Goal: Task Accomplishment & Management: Manage account settings

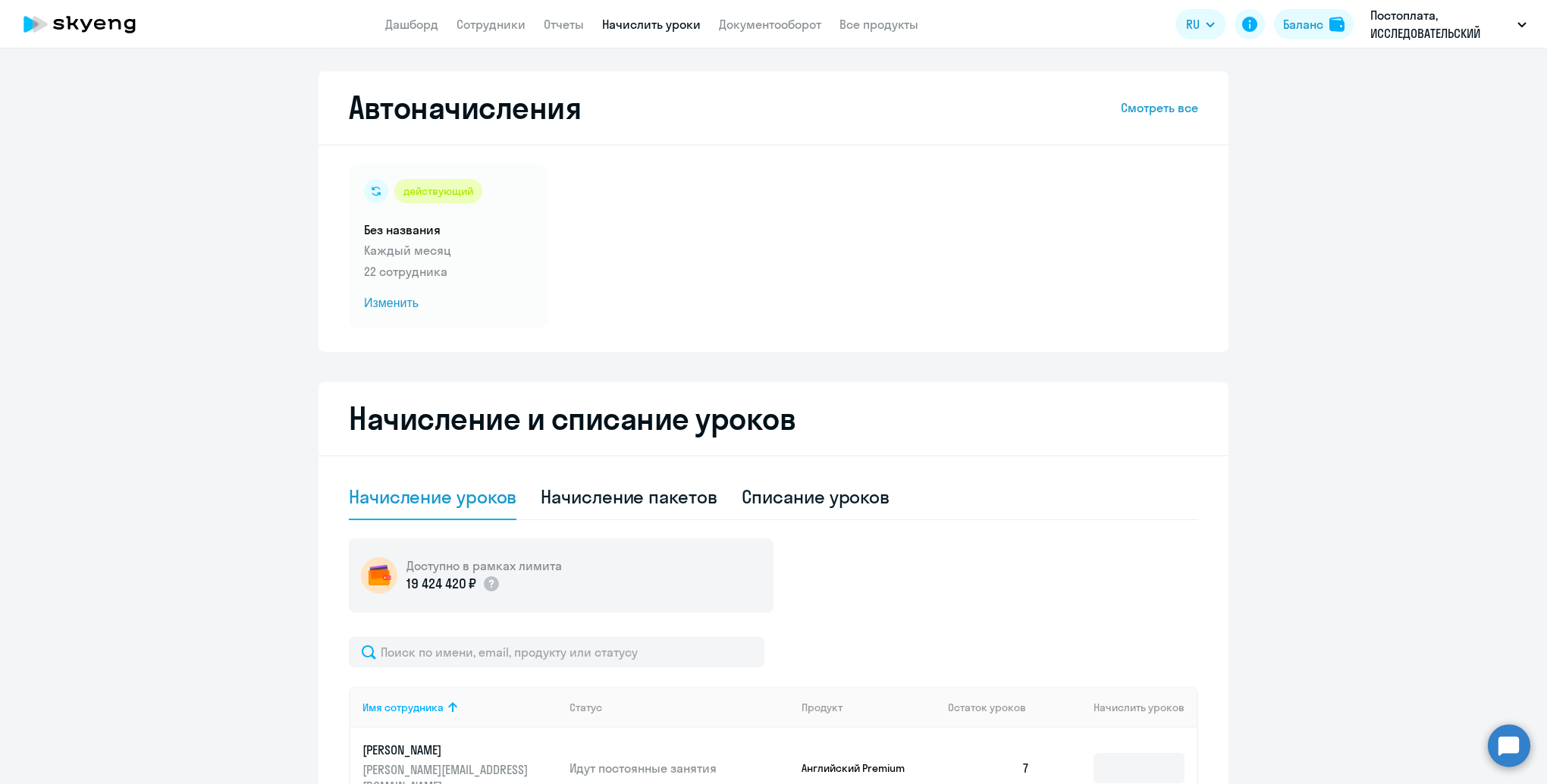
select select "10"
click at [402, 28] on link "Дашборд" at bounding box center [412, 24] width 53 height 15
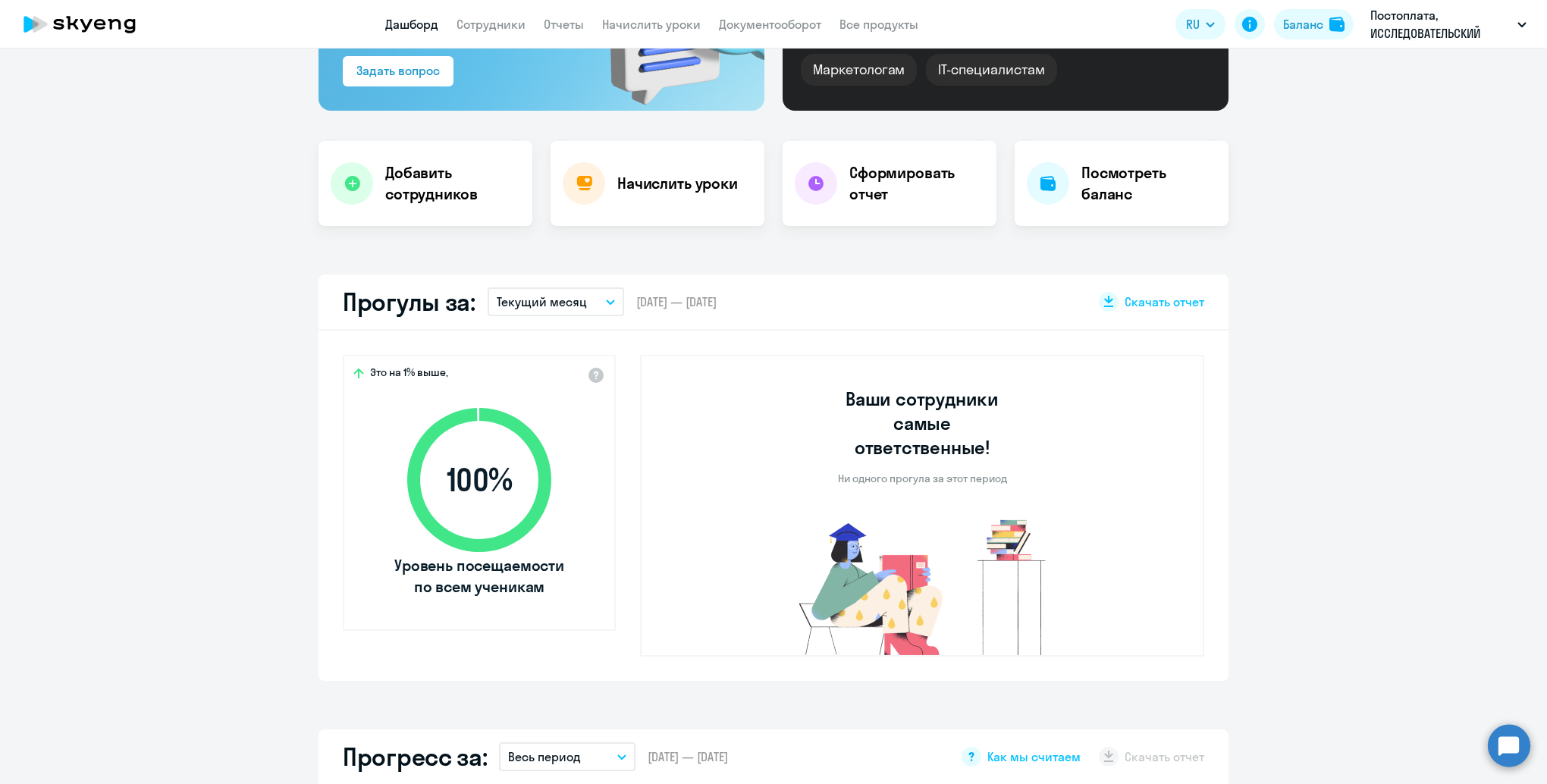
scroll to position [227, 0]
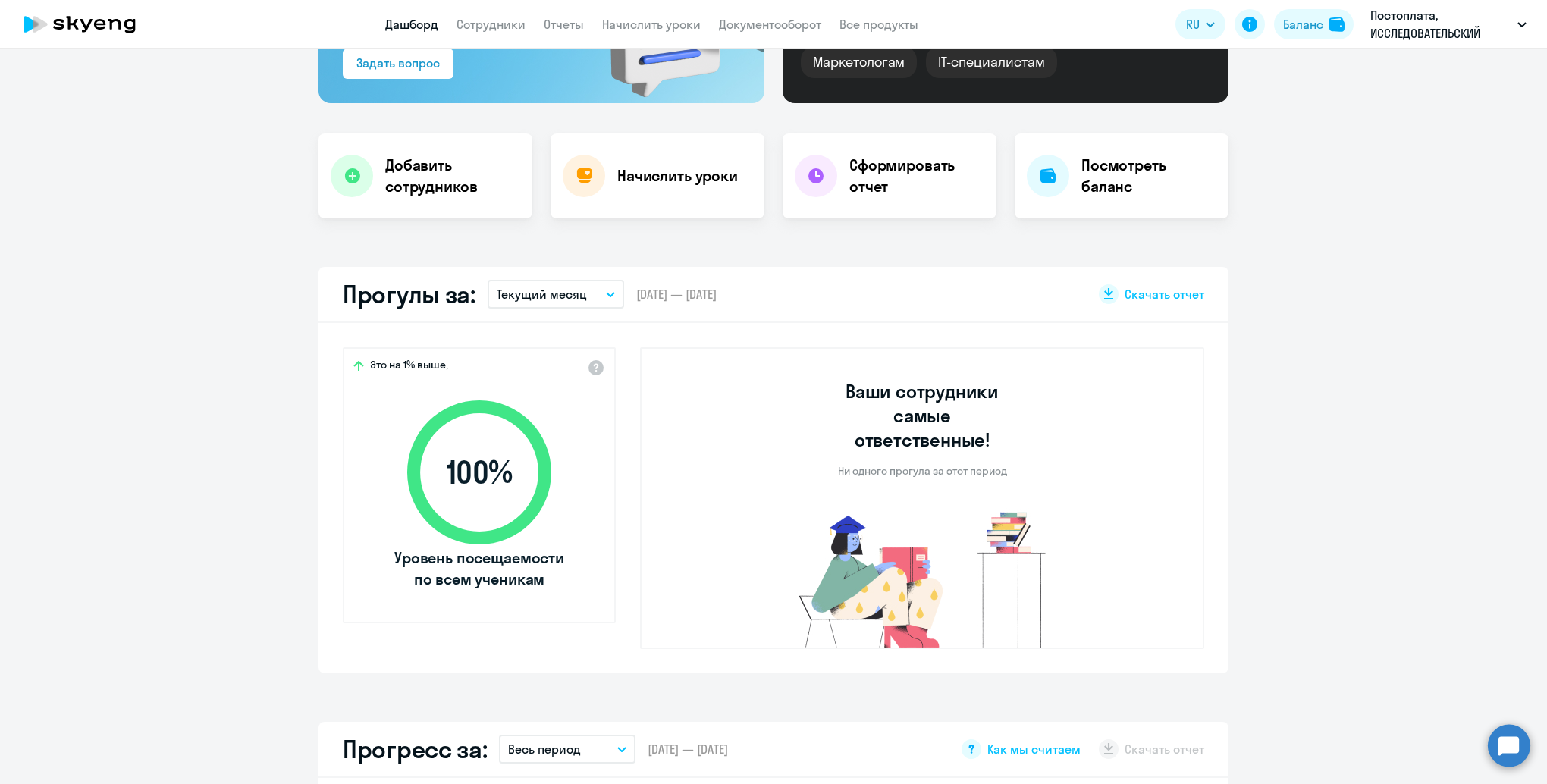
click at [591, 300] on button "Текущий месяц" at bounding box center [555, 294] width 136 height 29
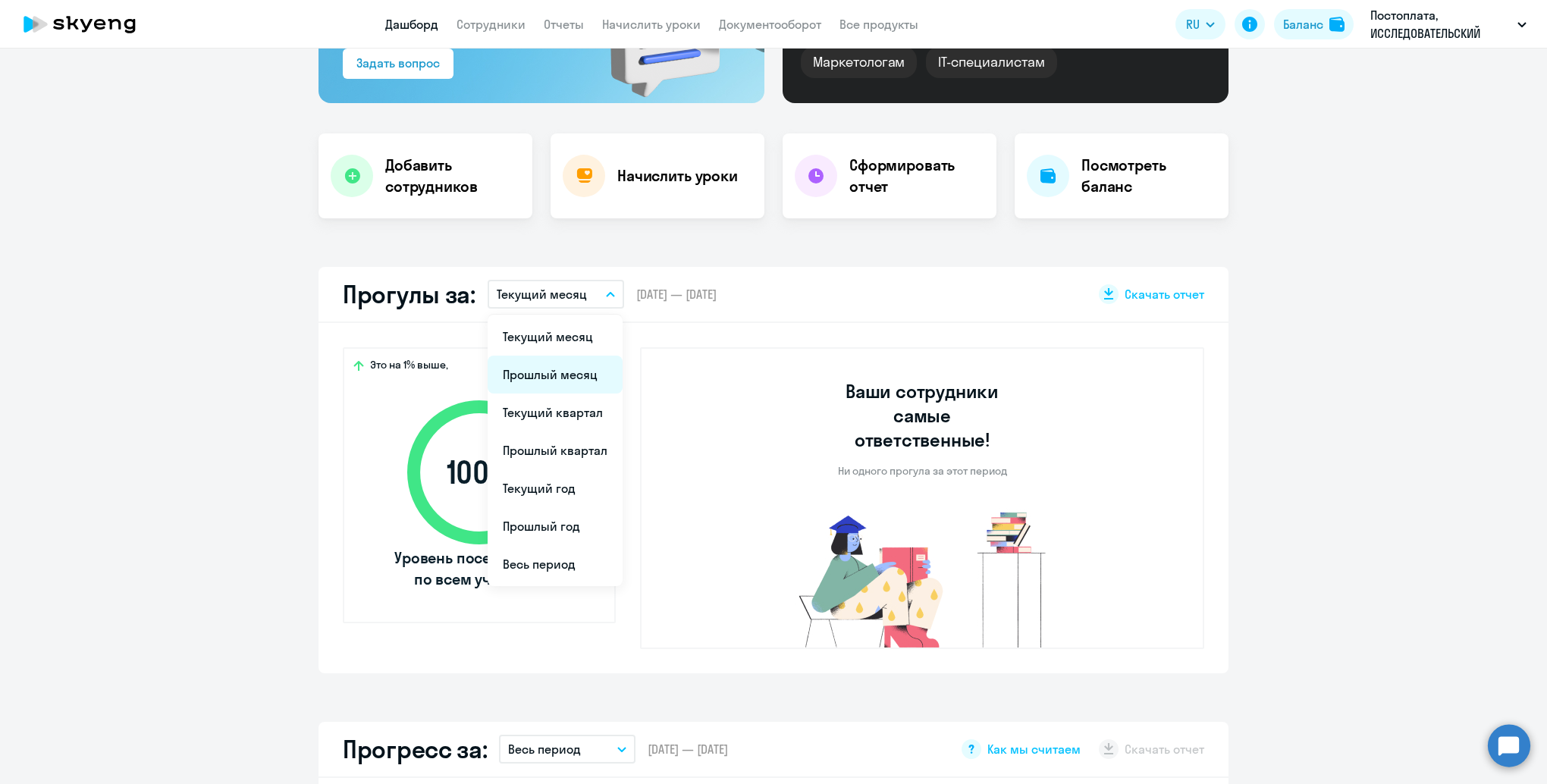
click at [552, 373] on li "Прошлый месяц" at bounding box center [554, 374] width 135 height 38
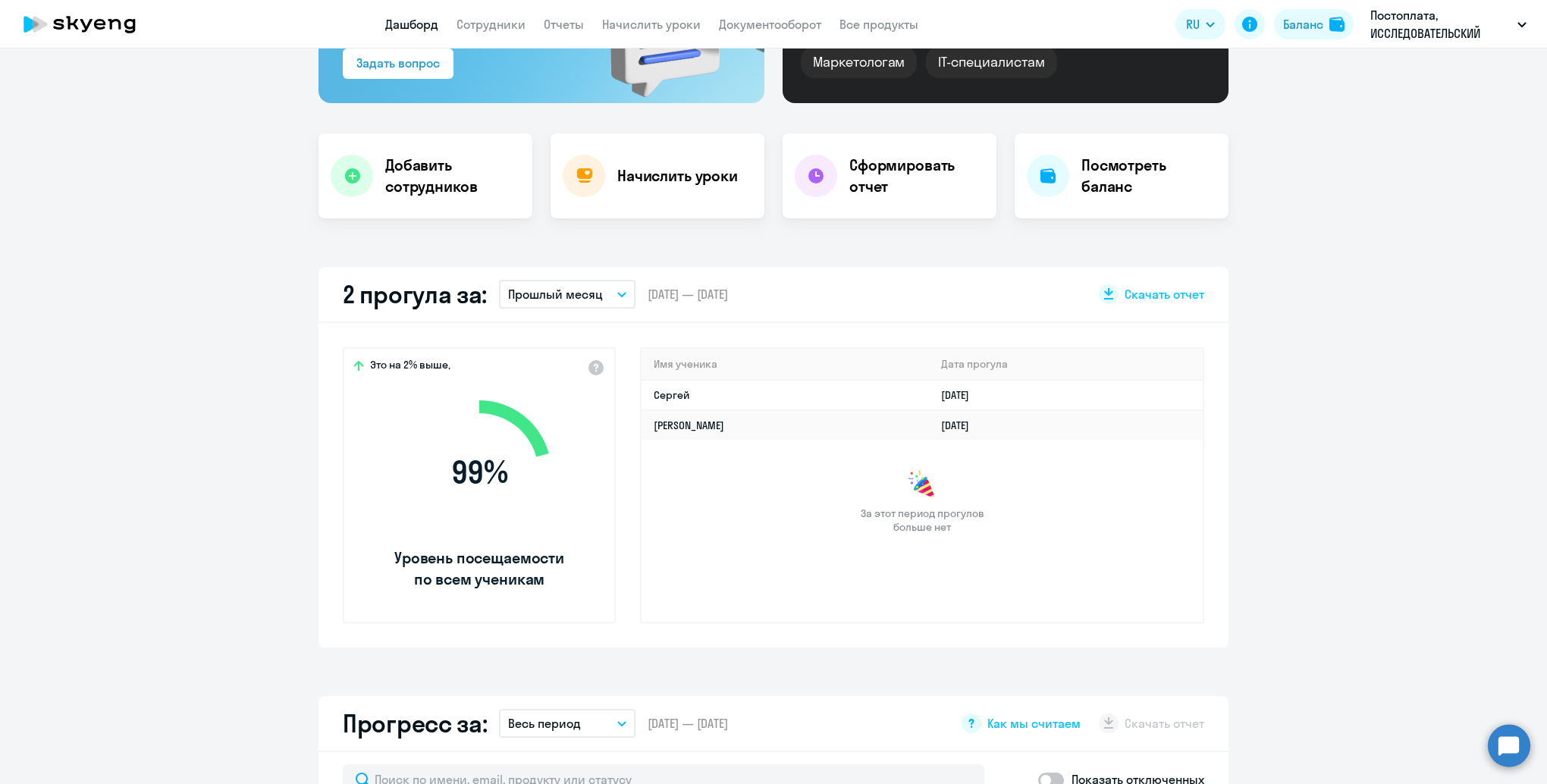
select select "30"
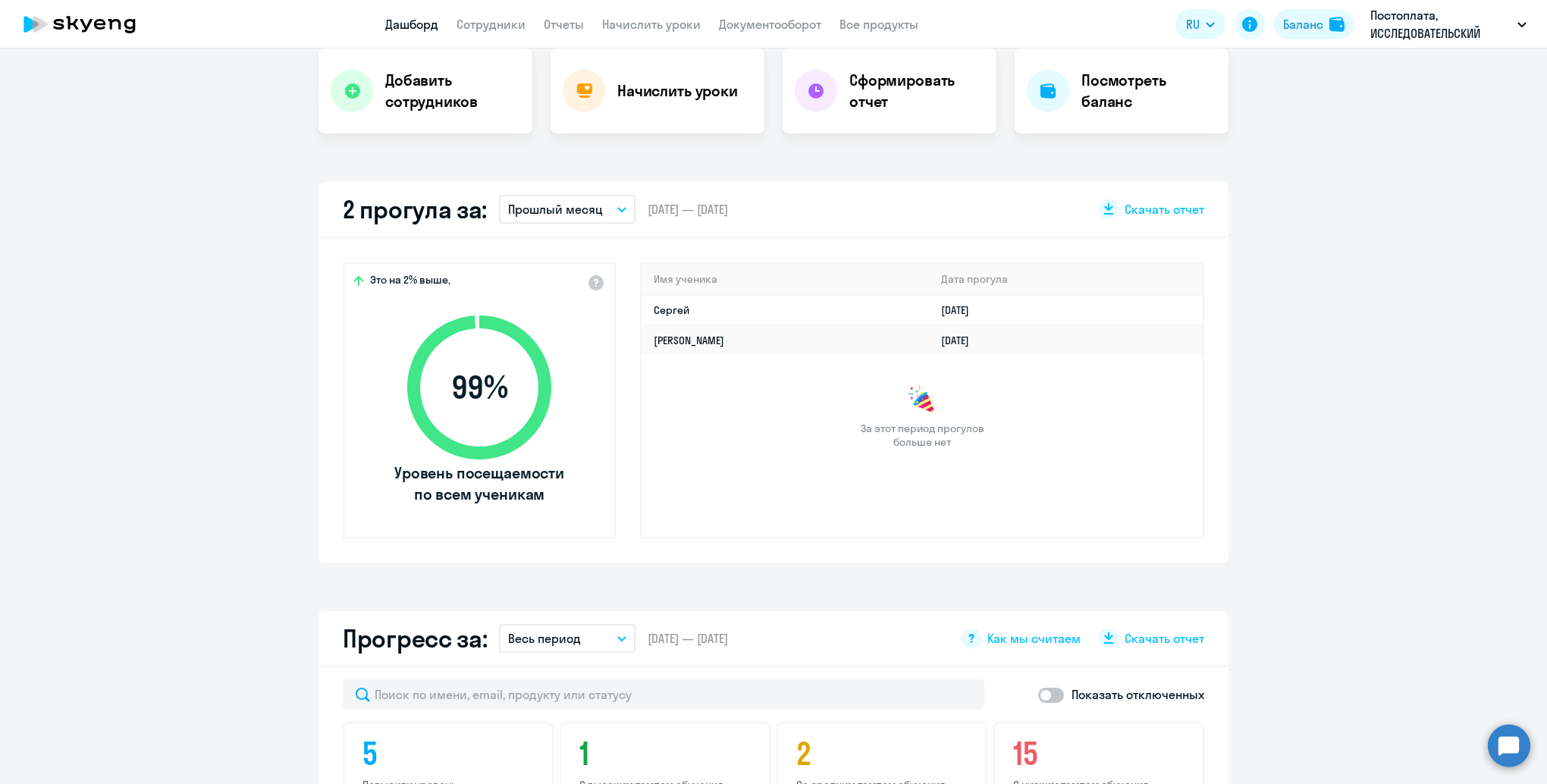
scroll to position [304, 0]
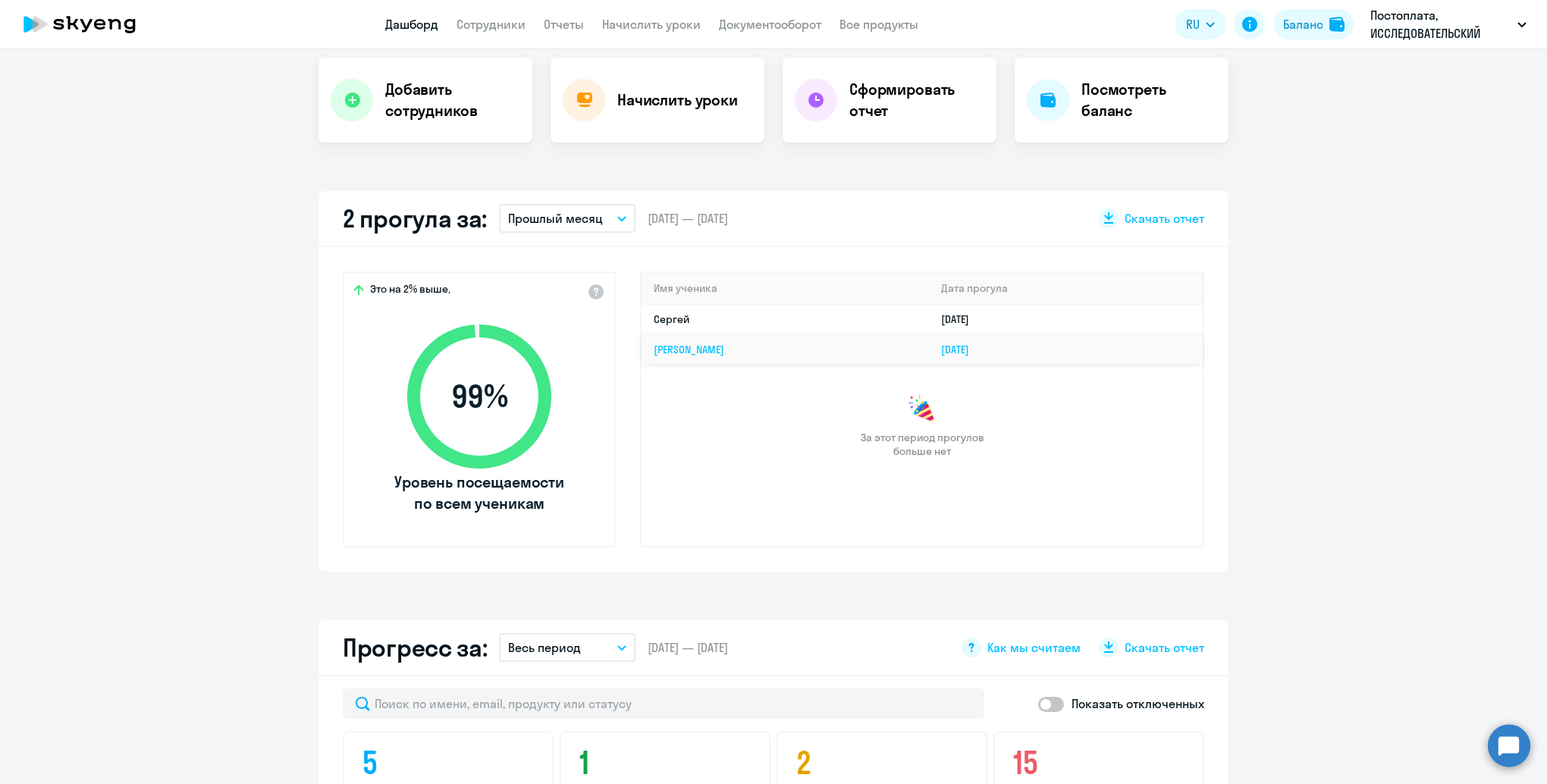
click at [676, 349] on link "[PERSON_NAME]" at bounding box center [689, 349] width 70 height 14
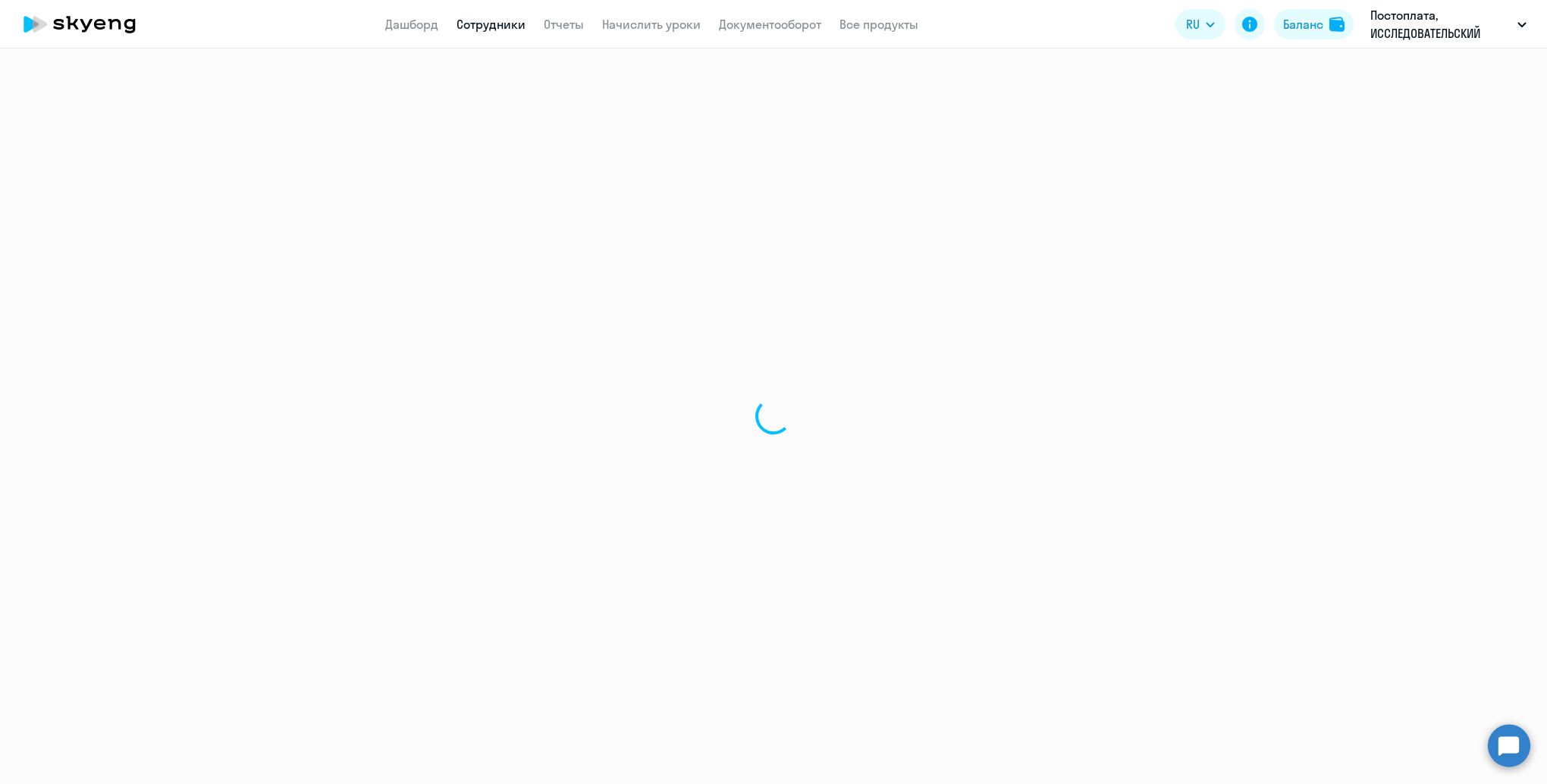
select select "english"
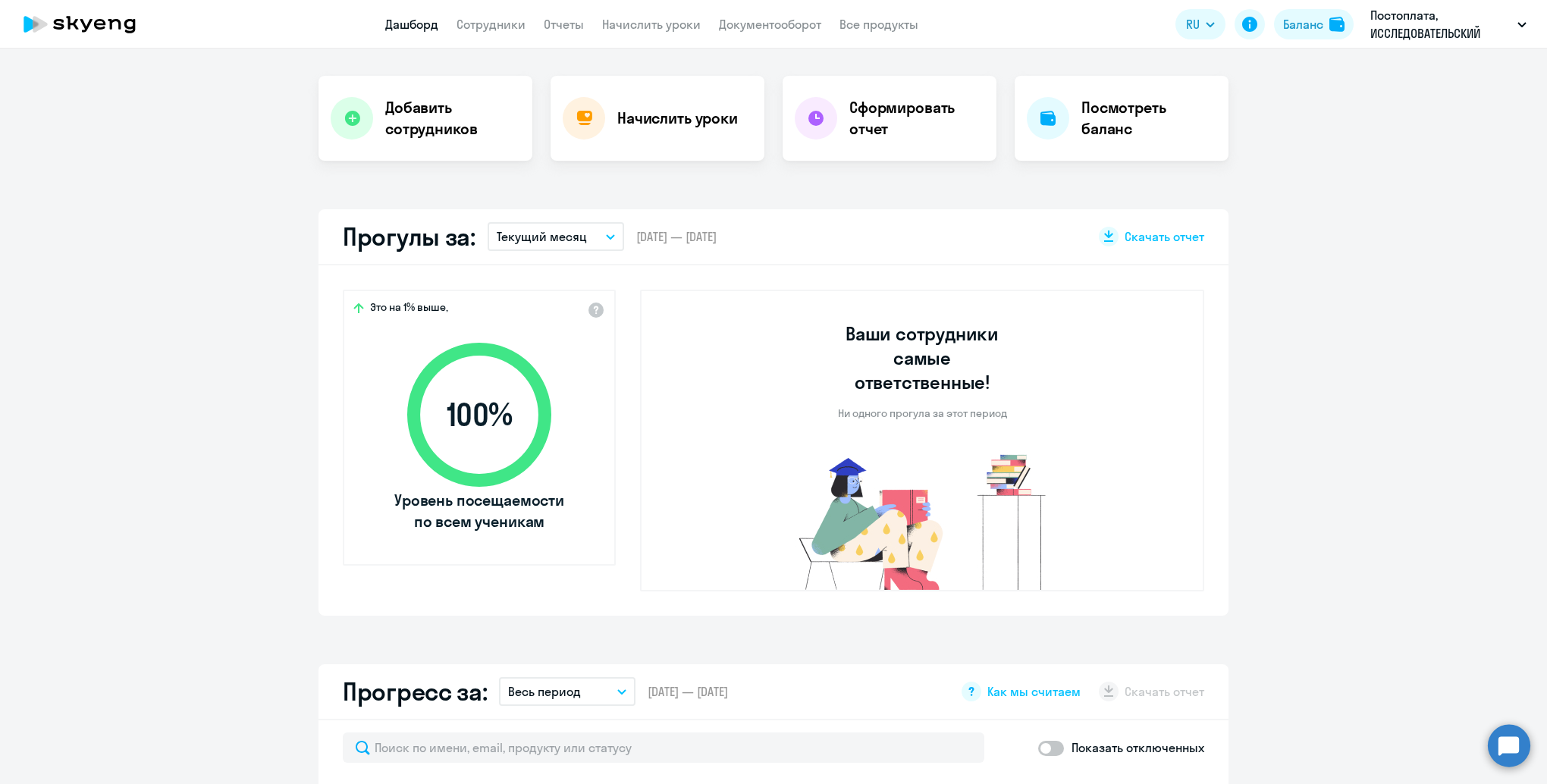
scroll to position [304, 0]
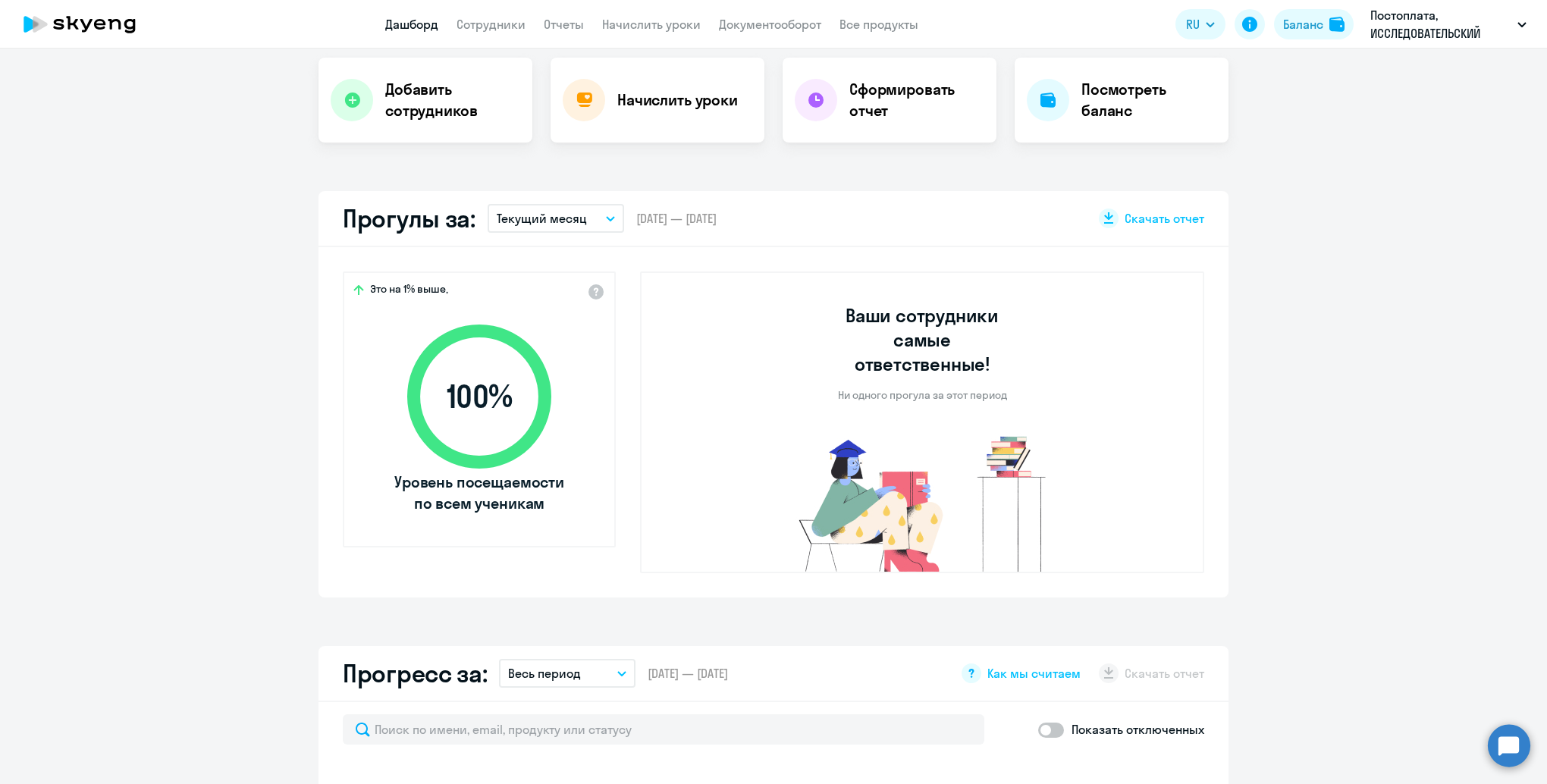
click at [579, 221] on button "Текущий месяц" at bounding box center [555, 219] width 136 height 29
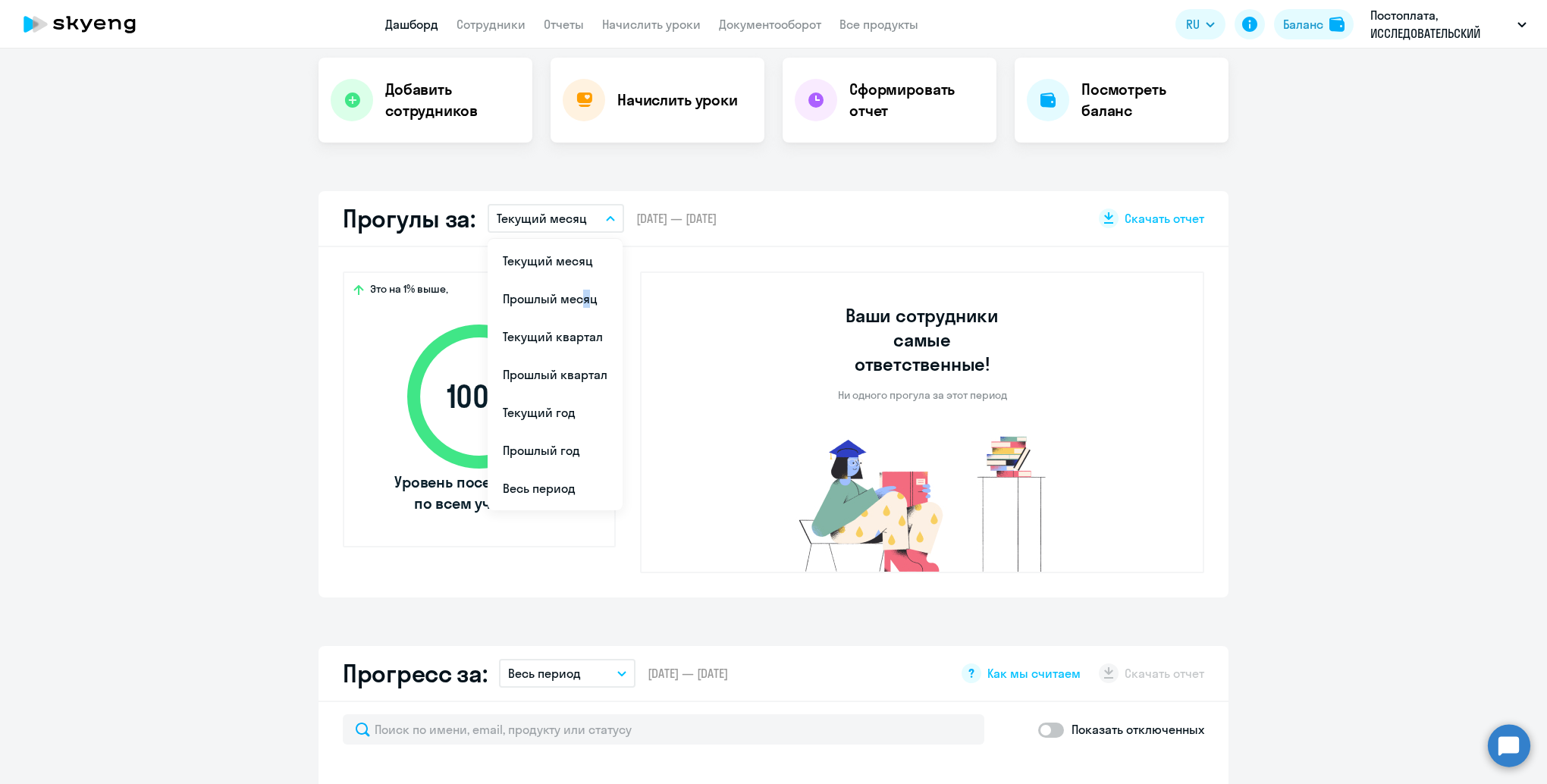
click at [571, 292] on li "Прошлый месяц" at bounding box center [554, 299] width 135 height 38
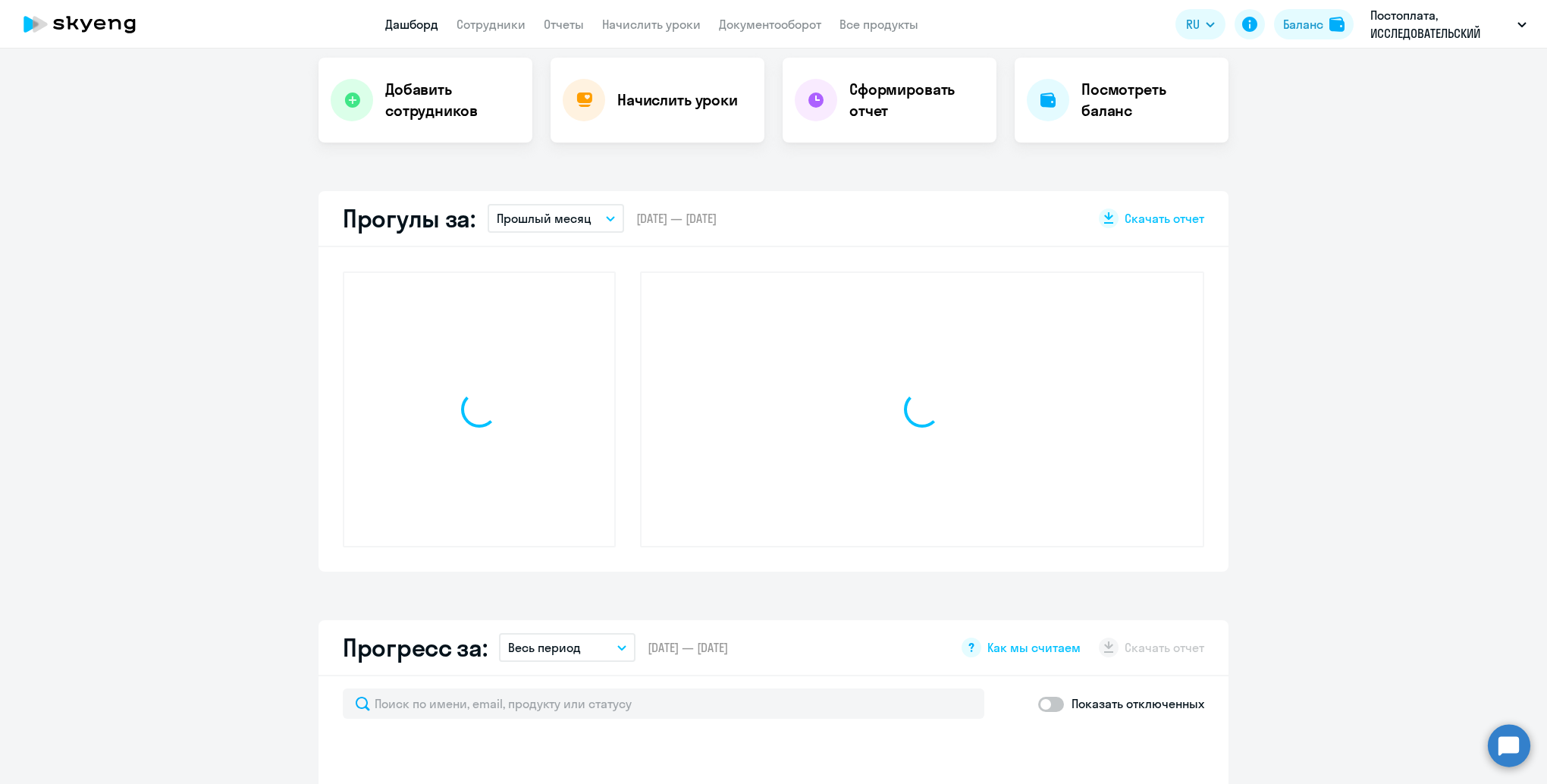
select select "30"
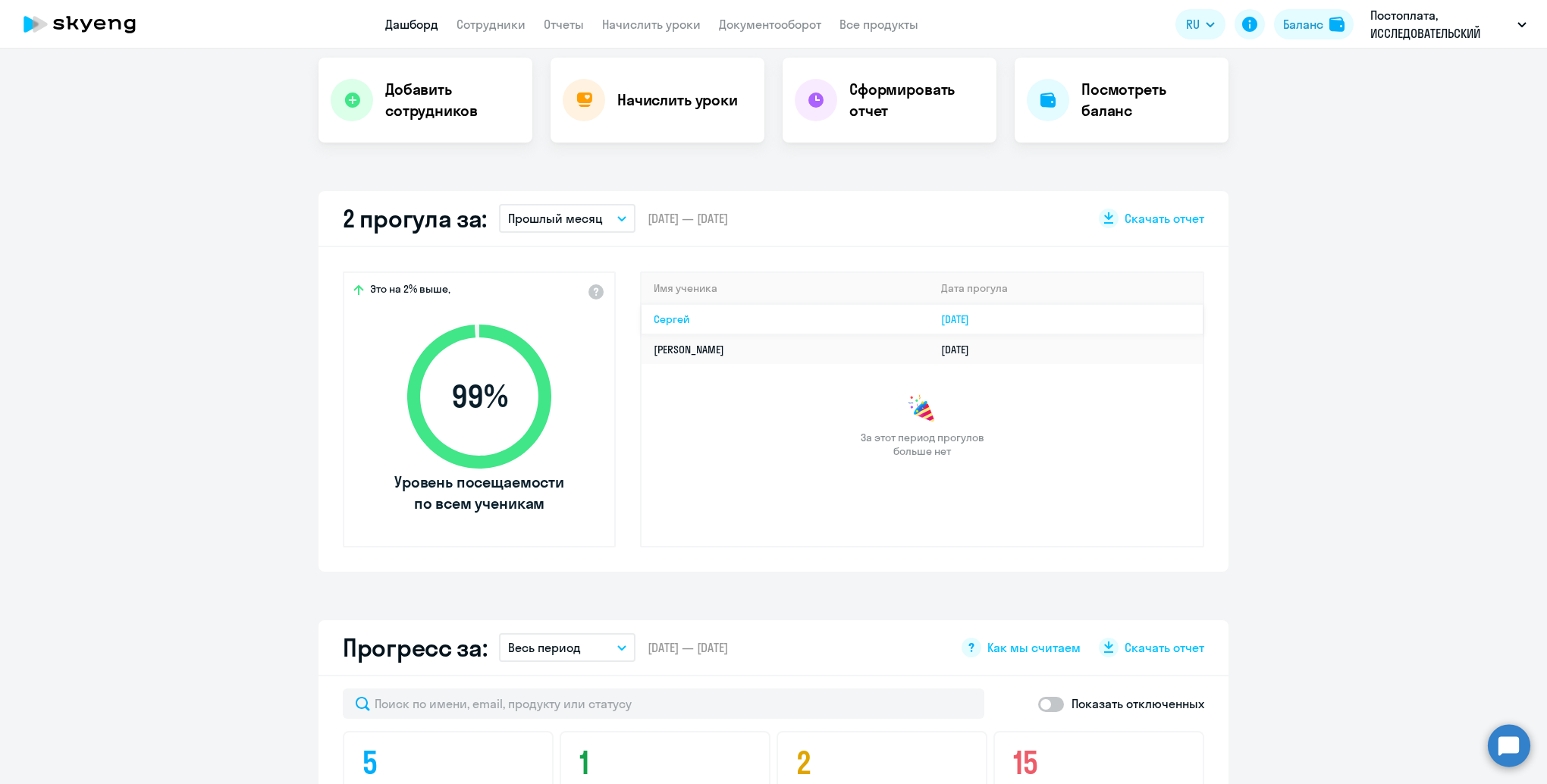
click at [668, 318] on link "Cергей" at bounding box center [672, 319] width 36 height 14
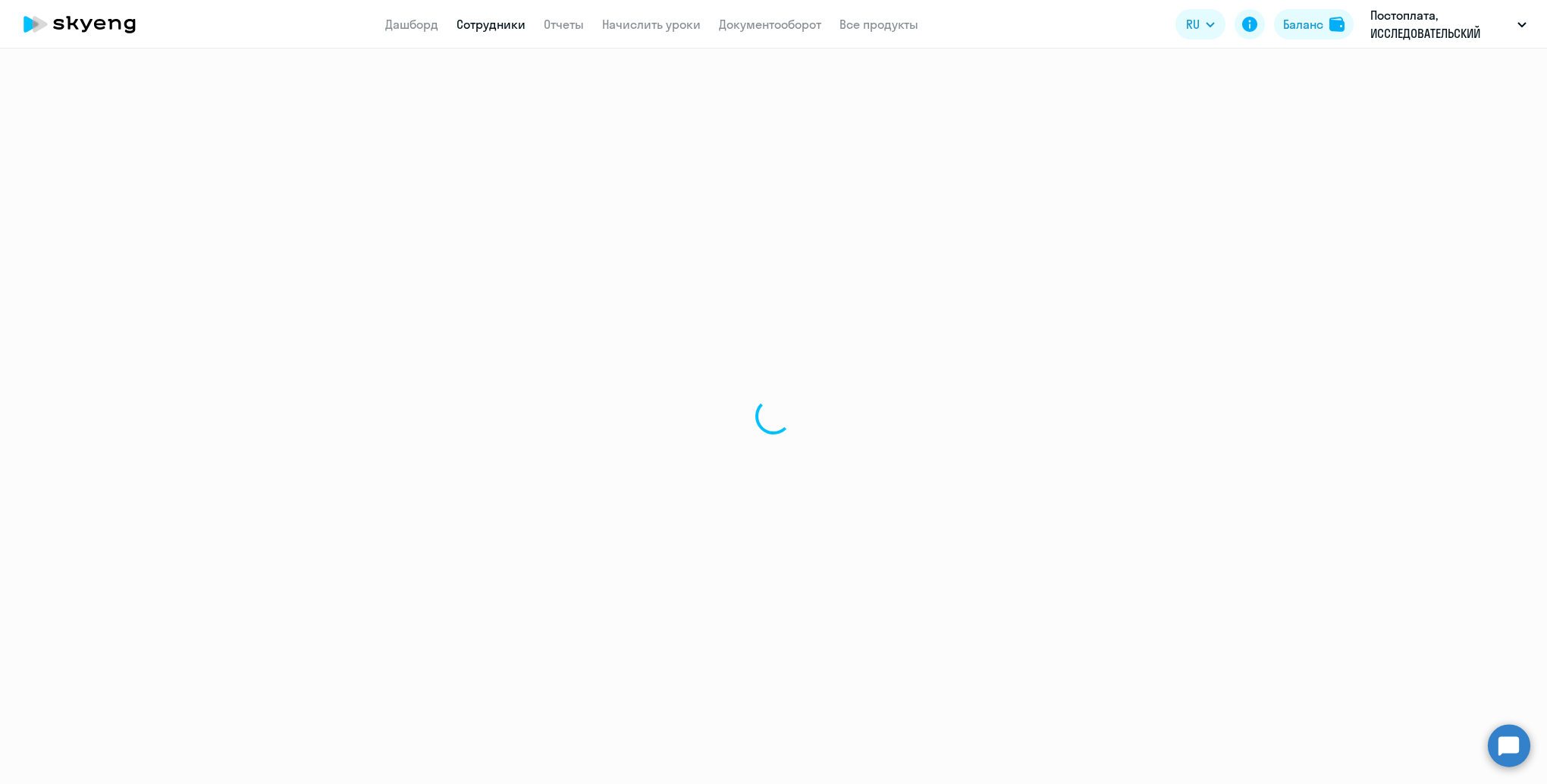
select select "english"
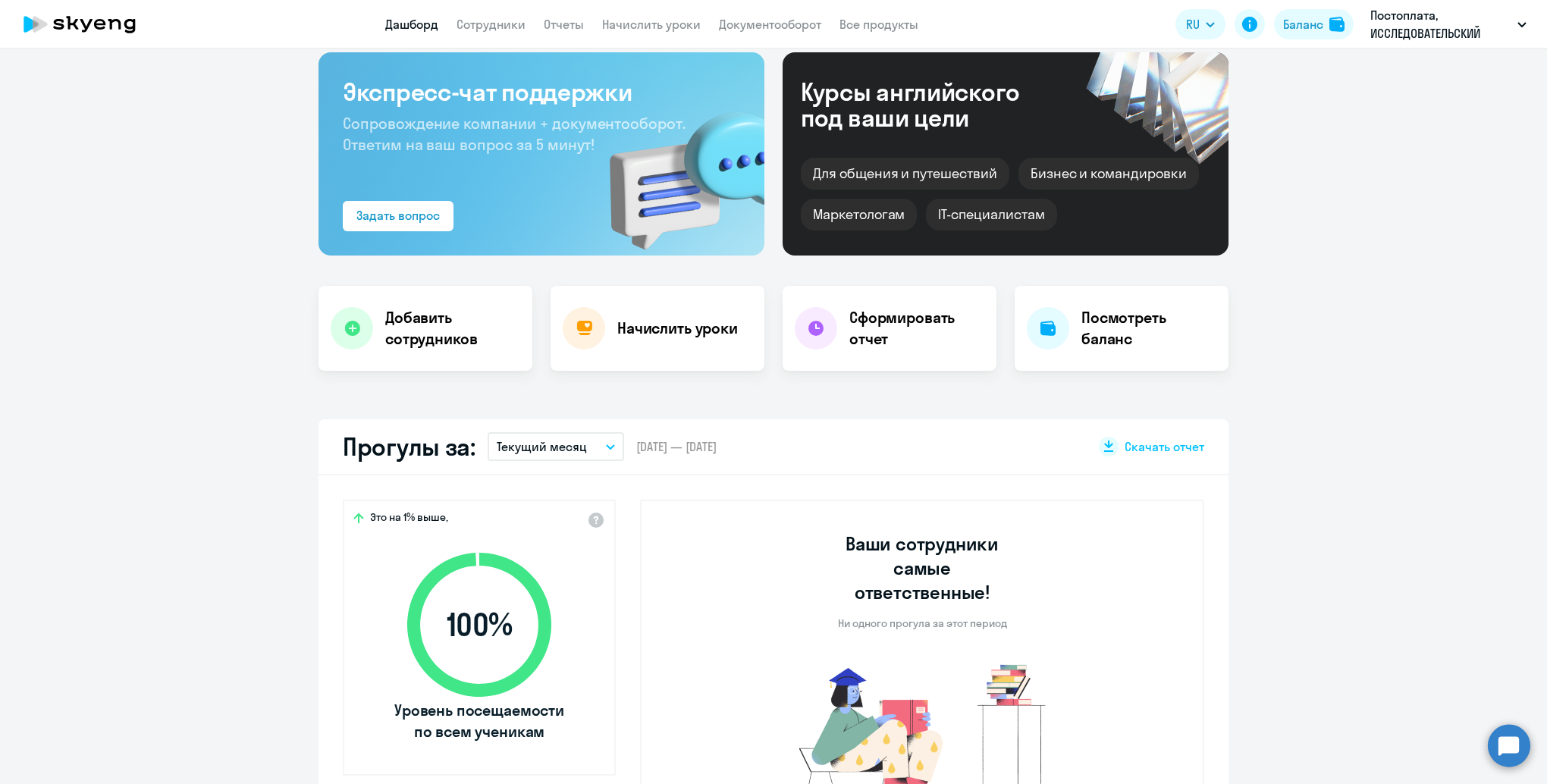
scroll to position [227, 0]
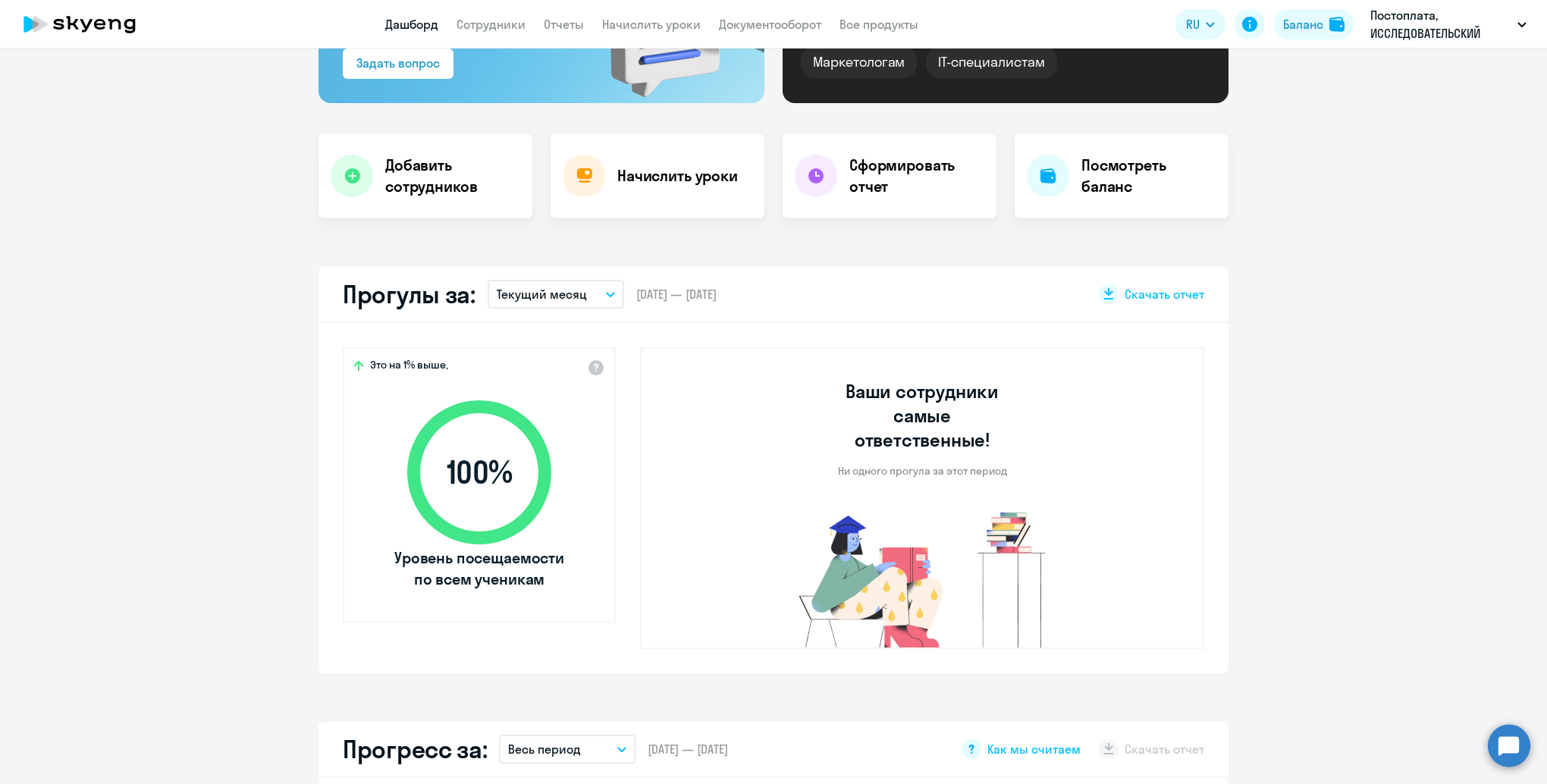
click at [586, 290] on button "Текущий месяц" at bounding box center [555, 294] width 136 height 29
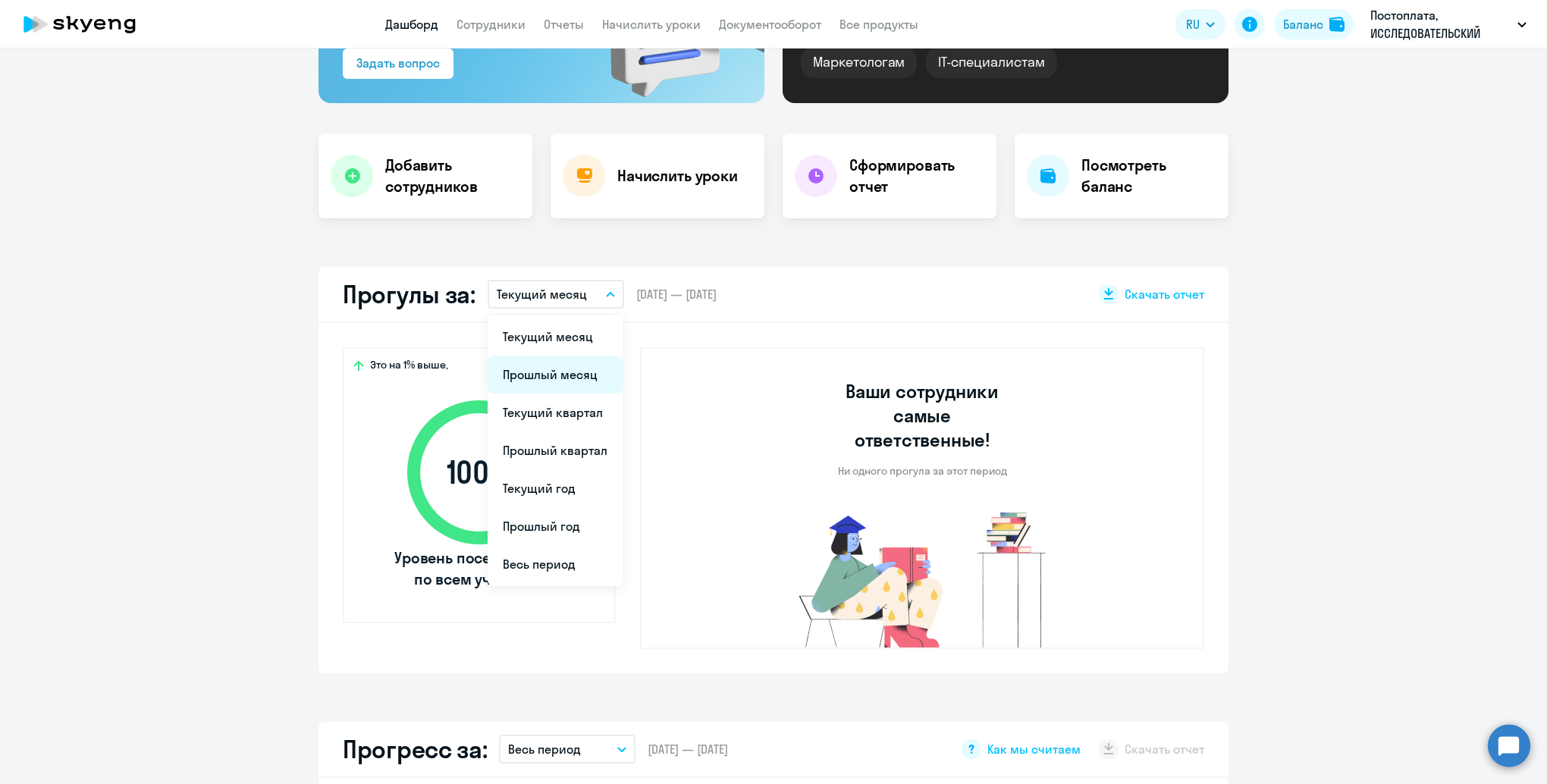
click at [568, 369] on li "Прошлый месяц" at bounding box center [554, 374] width 135 height 38
select select "30"
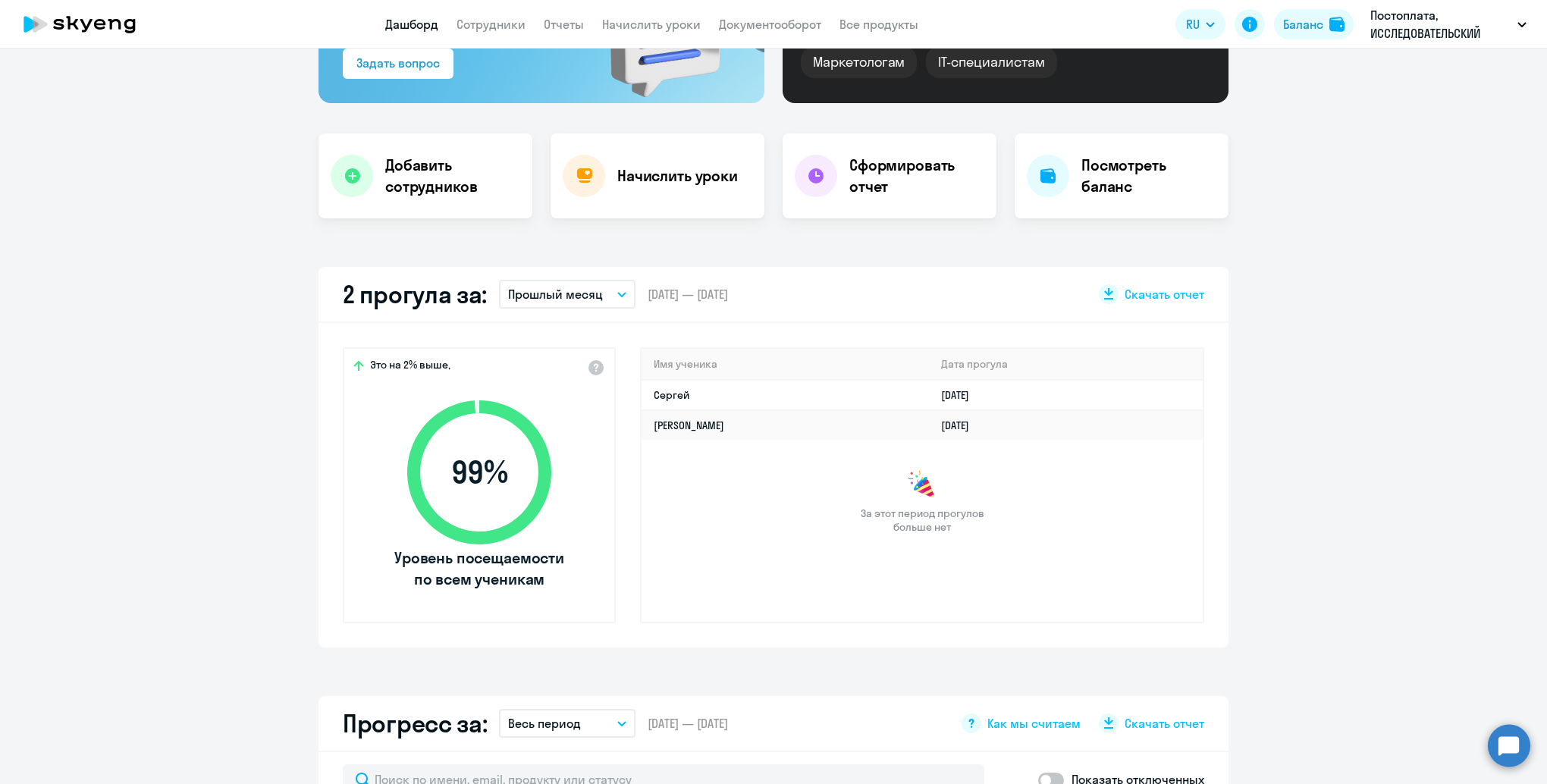
click at [124, 360] on app-truancy-attendance-dashboard "2 прогула за: Прошлый месяц Текущий месяц Прошлый месяц Текущий квартал [GEOGRA…" at bounding box center [773, 457] width 1547 height 381
click at [597, 294] on button "Прошлый месяц" at bounding box center [567, 294] width 136 height 29
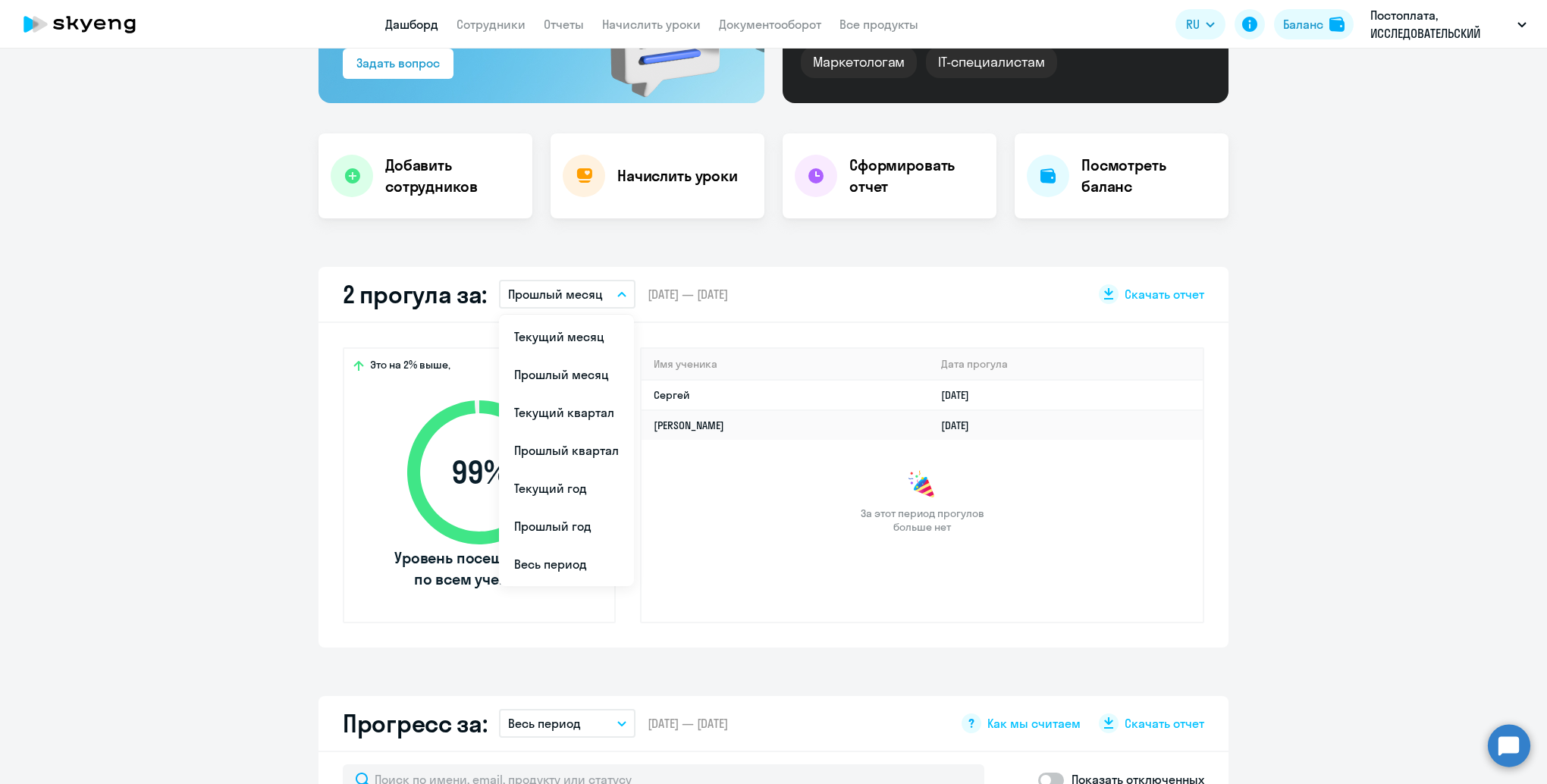
click at [130, 316] on app-truancy-attendance-dashboard "2 прогула за: Прошлый месяц Текущий месяц Прошлый месяц Текущий квартал [GEOGRA…" at bounding box center [773, 457] width 1547 height 381
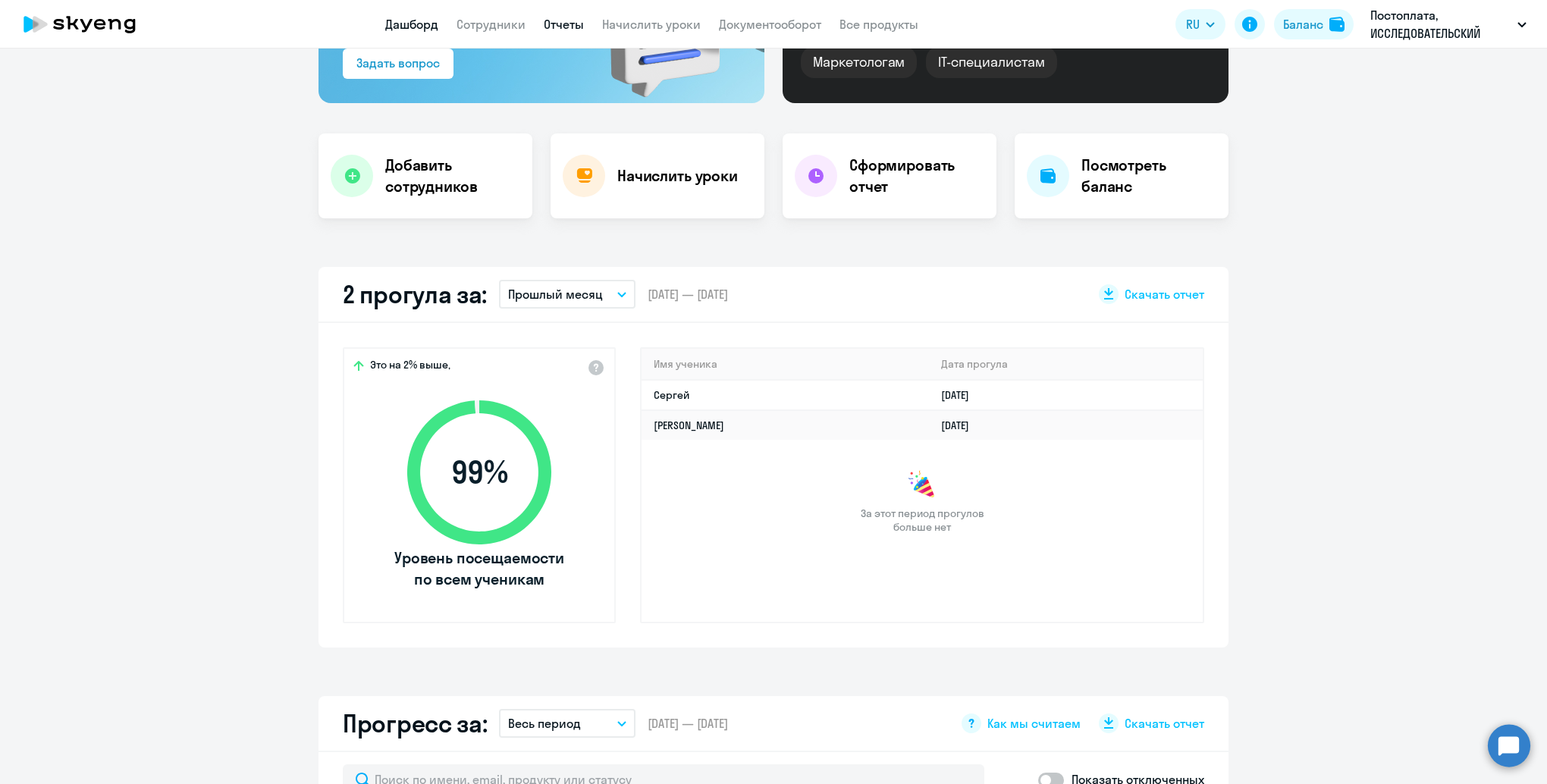
click at [544, 23] on link "Отчеты" at bounding box center [564, 24] width 40 height 15
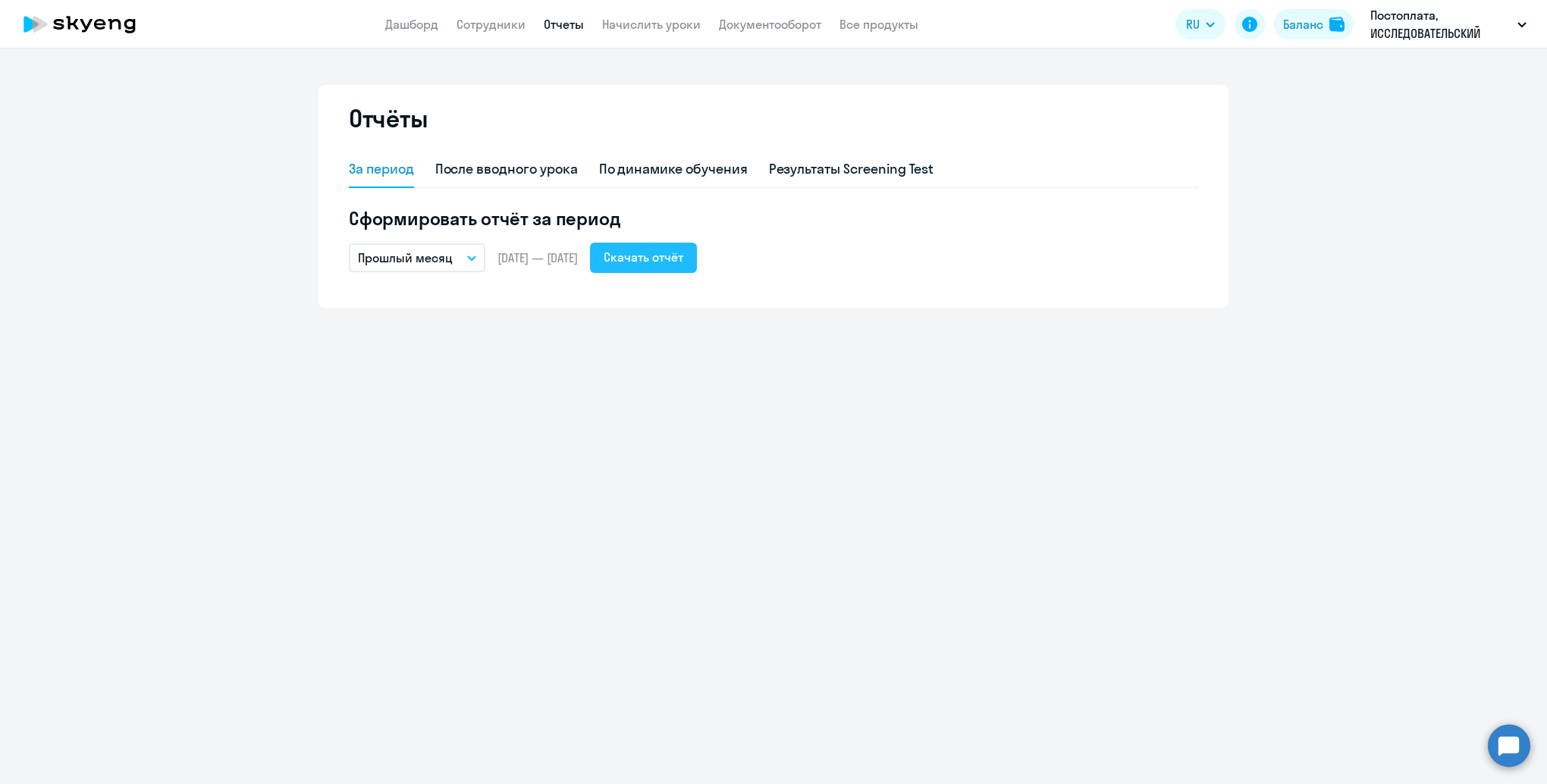
click at [683, 257] on div "Скачать отчёт" at bounding box center [643, 256] width 80 height 18
